Goal: Task Accomplishment & Management: Manage account settings

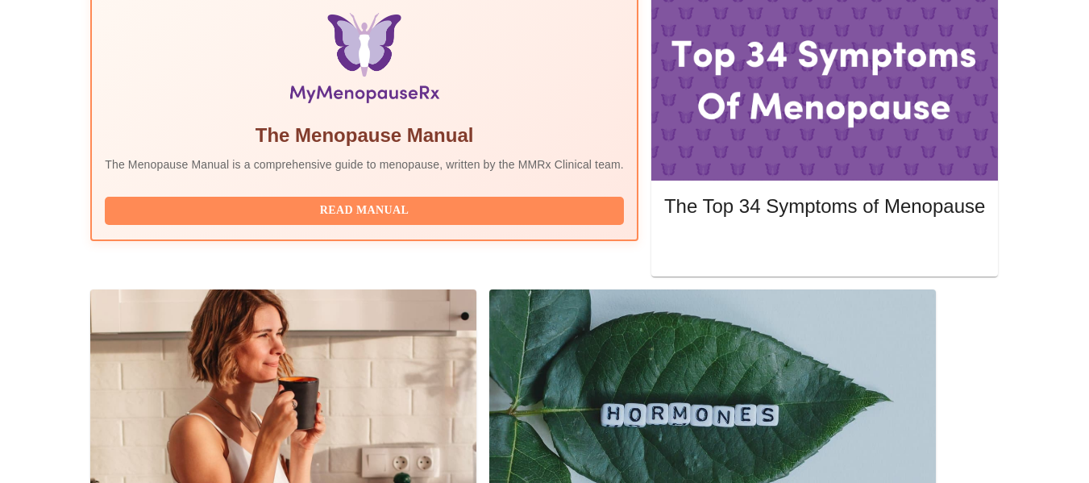
scroll to position [553, 0]
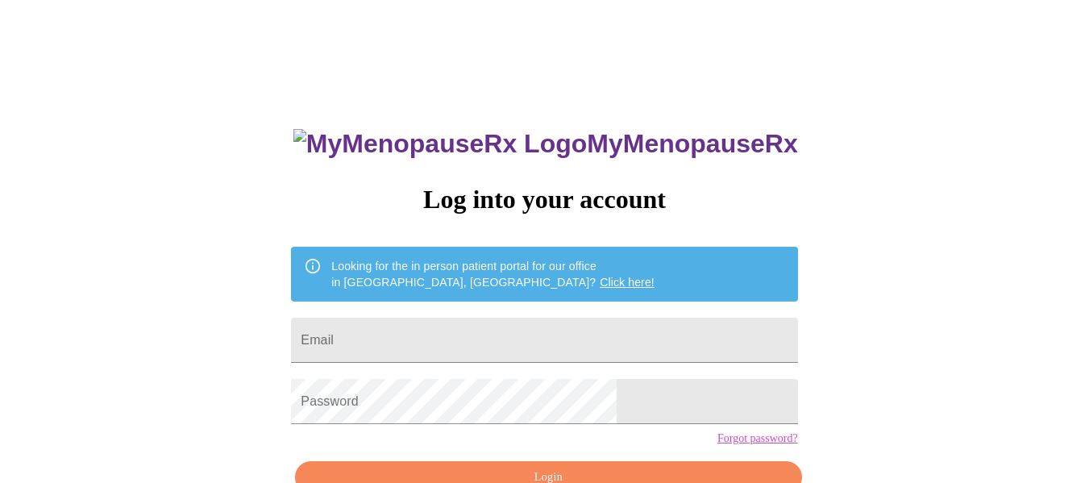
scroll to position [94, 0]
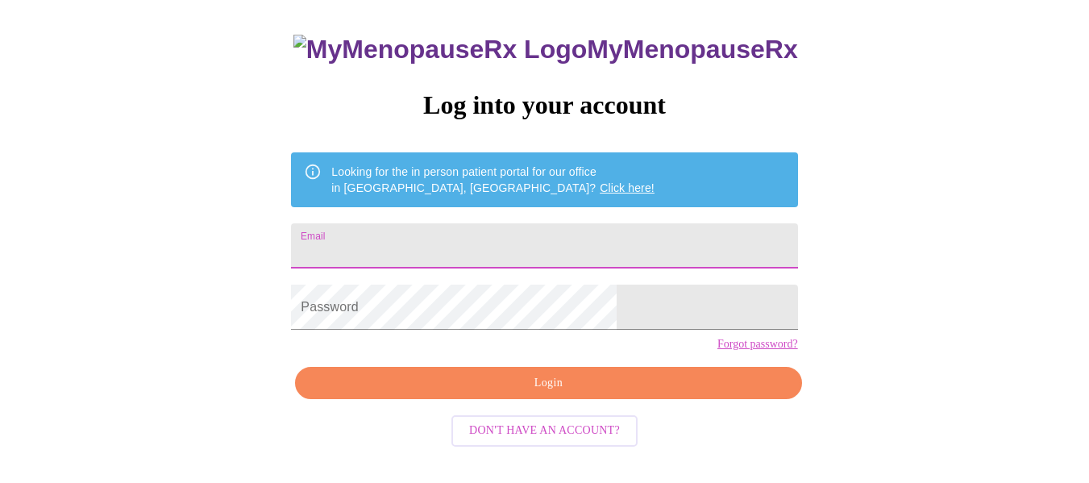
click at [481, 226] on input "Email" at bounding box center [544, 245] width 506 height 45
